Goal: Find specific fact: Find specific fact

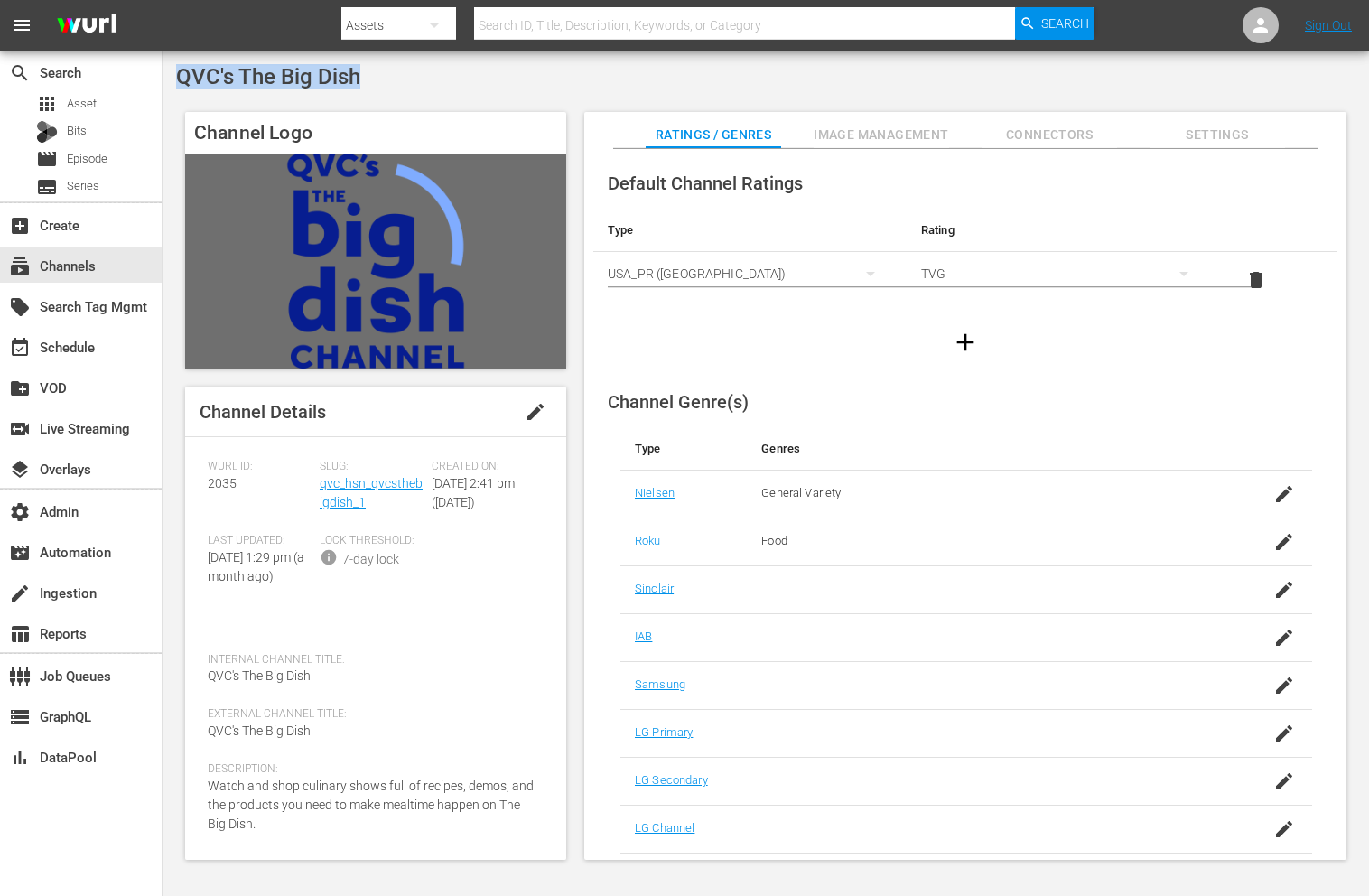
drag, startPoint x: 417, startPoint y: 79, endPoint x: 173, endPoint y: 80, distance: 244.0
click at [173, 80] on div "QVC's The Big Dish Channel Logo Channel Details edit [PERSON_NAME] ID: 2035 Slu…" at bounding box center [765, 467] width 1206 height 834
copy span "QVC's The Big Dish"
click at [228, 480] on span "2035" at bounding box center [222, 482] width 29 height 14
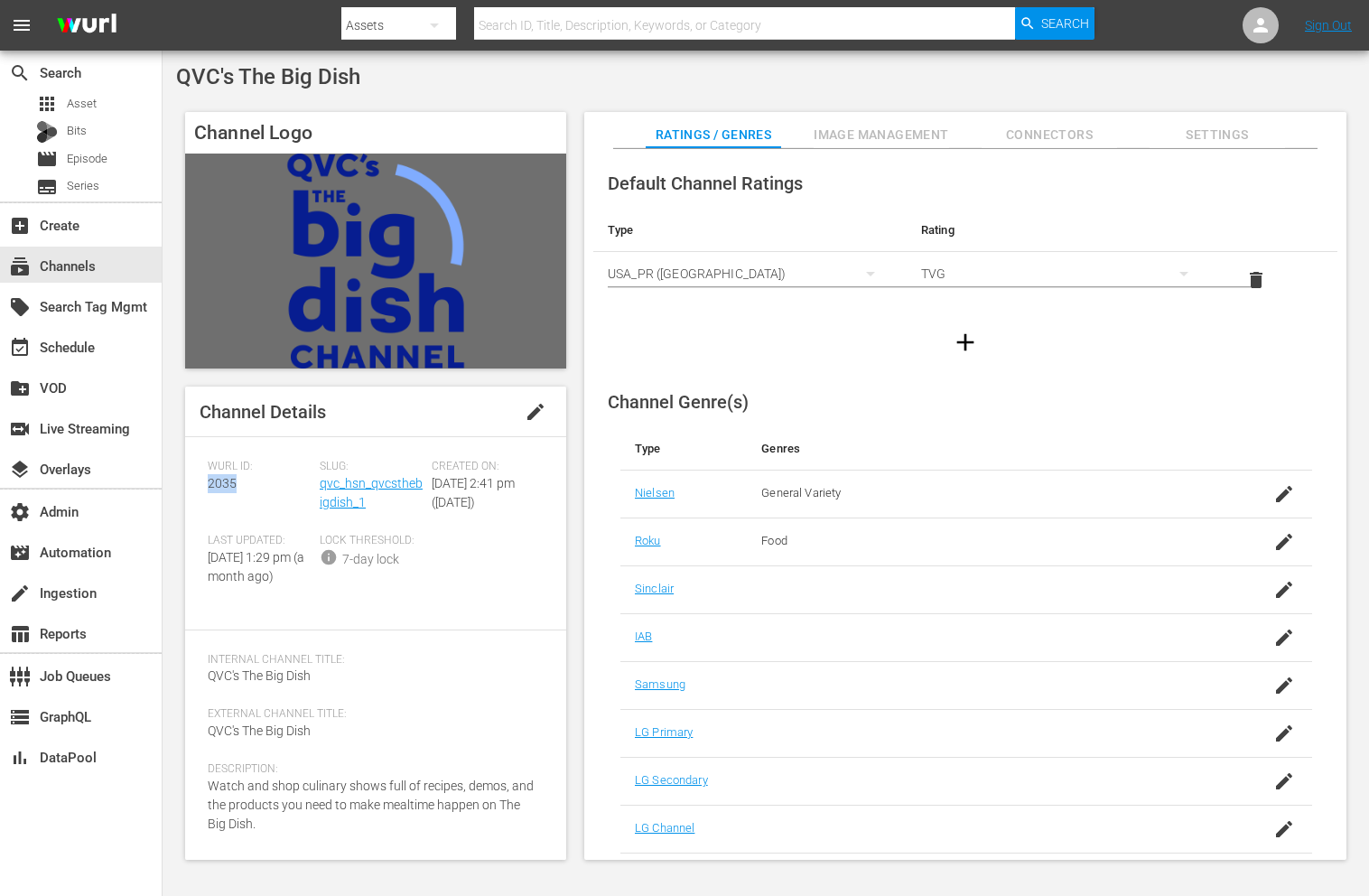
copy span "2035"
drag, startPoint x: 383, startPoint y: 514, endPoint x: 320, endPoint y: 487, distance: 68.5
click at [320, 487] on div "Slug: qvc_hsn_qvcsthebigdish_1" at bounding box center [375, 496] width 112 height 74
copy link "qvc_hsn_qvcsthebigdish_1"
